Goal: Register for event/course

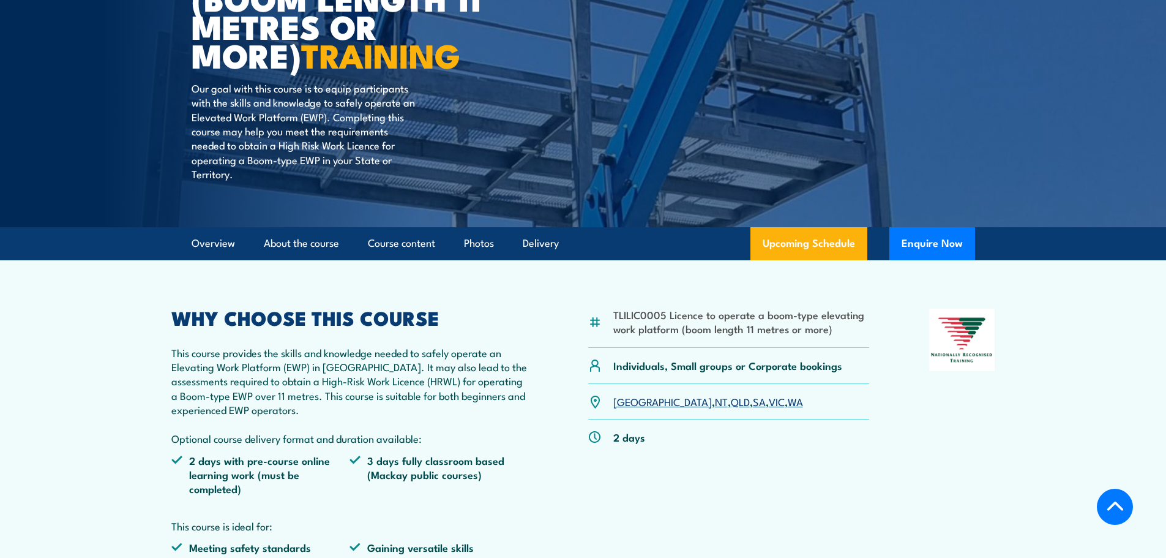
scroll to position [270, 0]
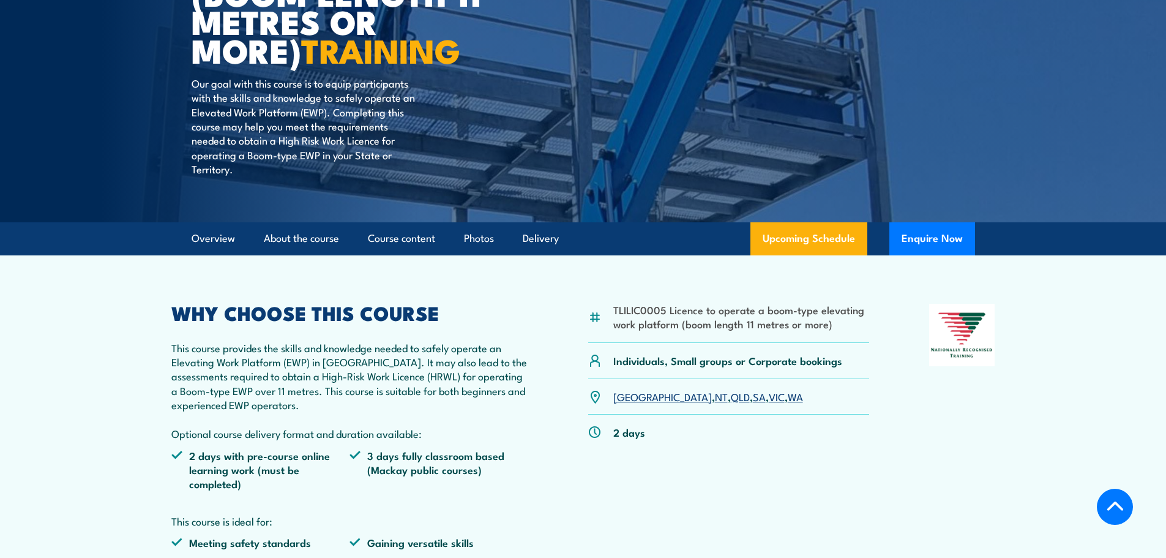
click at [1163, 80] on html "Courses Course Calendar Emergency Response Services Services Overview Emergency…" at bounding box center [583, 9] width 1166 height 558
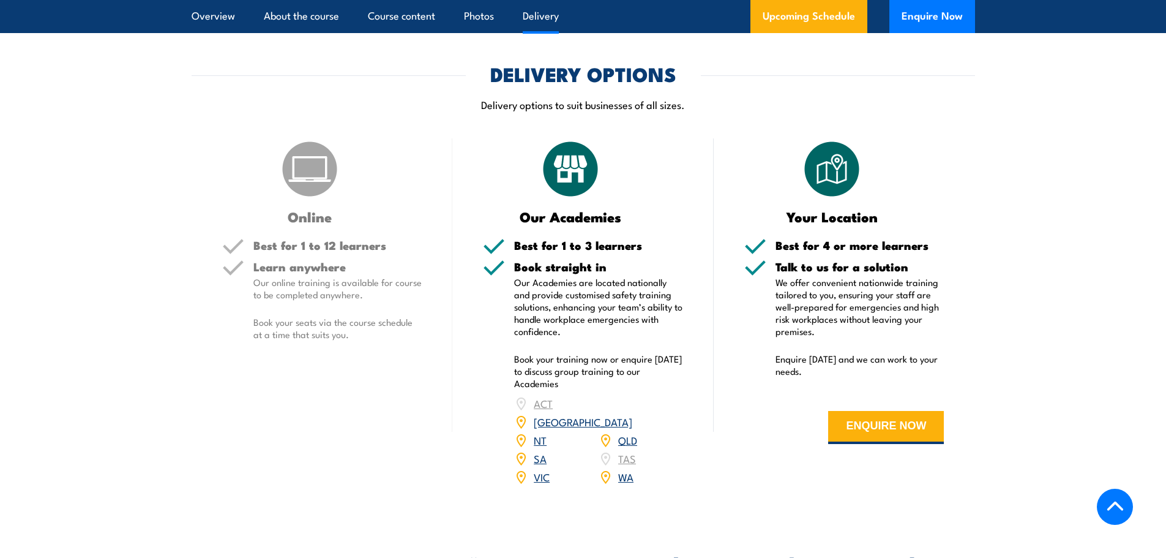
scroll to position [1684, 0]
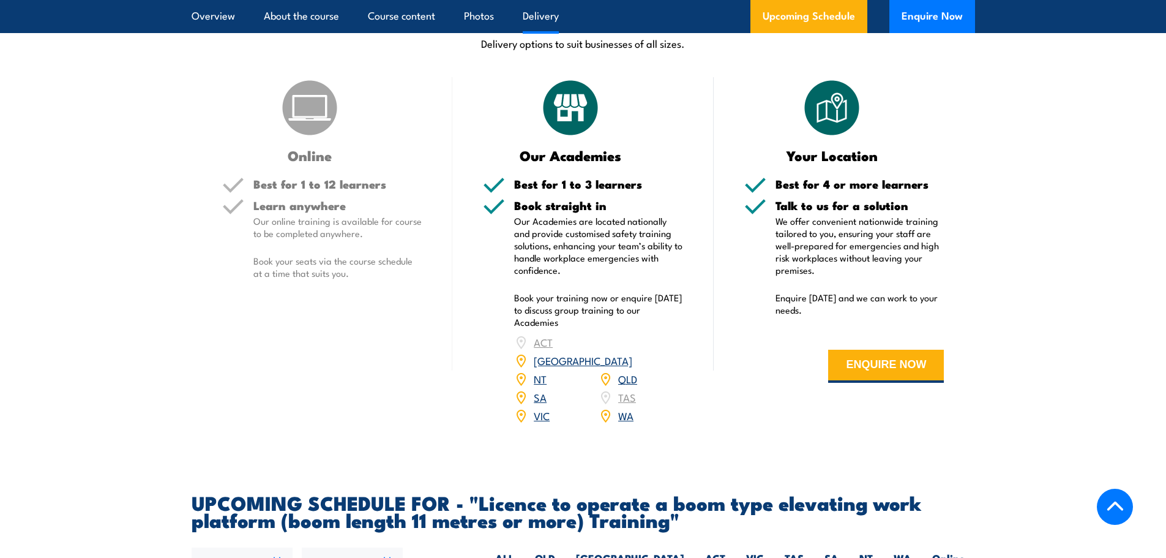
click at [533, 388] on div "SA" at bounding box center [556, 397] width 84 height 18
click at [538, 389] on link "SA" at bounding box center [540, 396] width 13 height 15
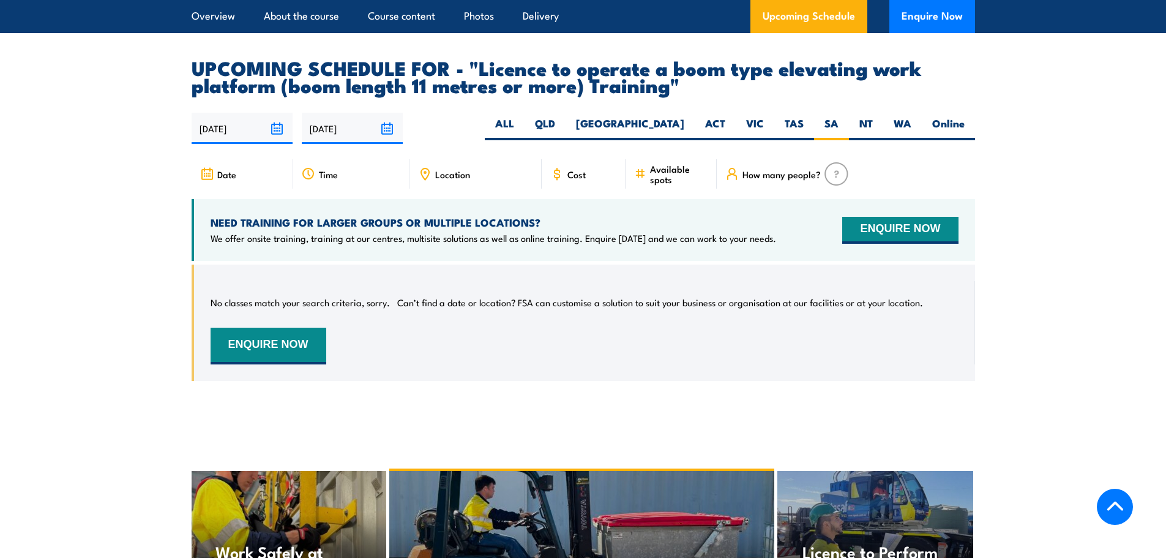
scroll to position [2036, 0]
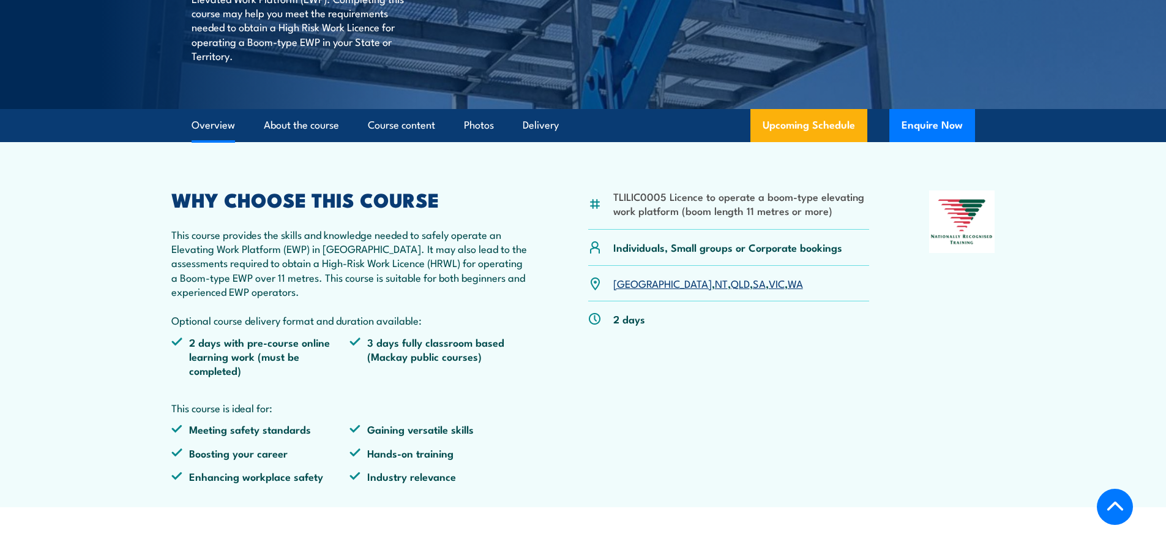
scroll to position [490, 0]
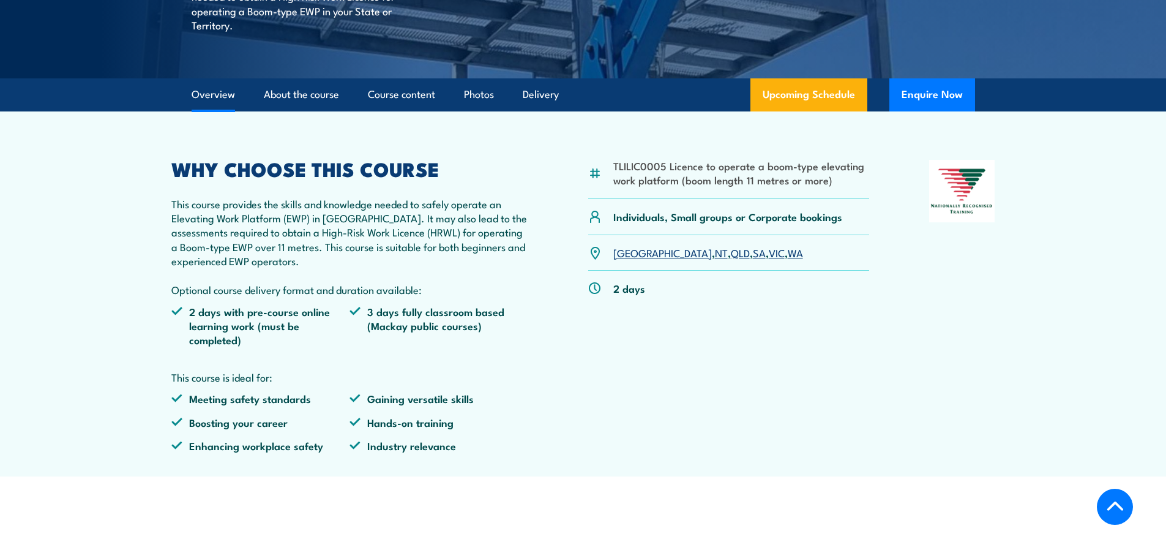
click at [753, 259] on link "SA" at bounding box center [759, 252] width 13 height 15
